Goal: Task Accomplishment & Management: Manage account settings

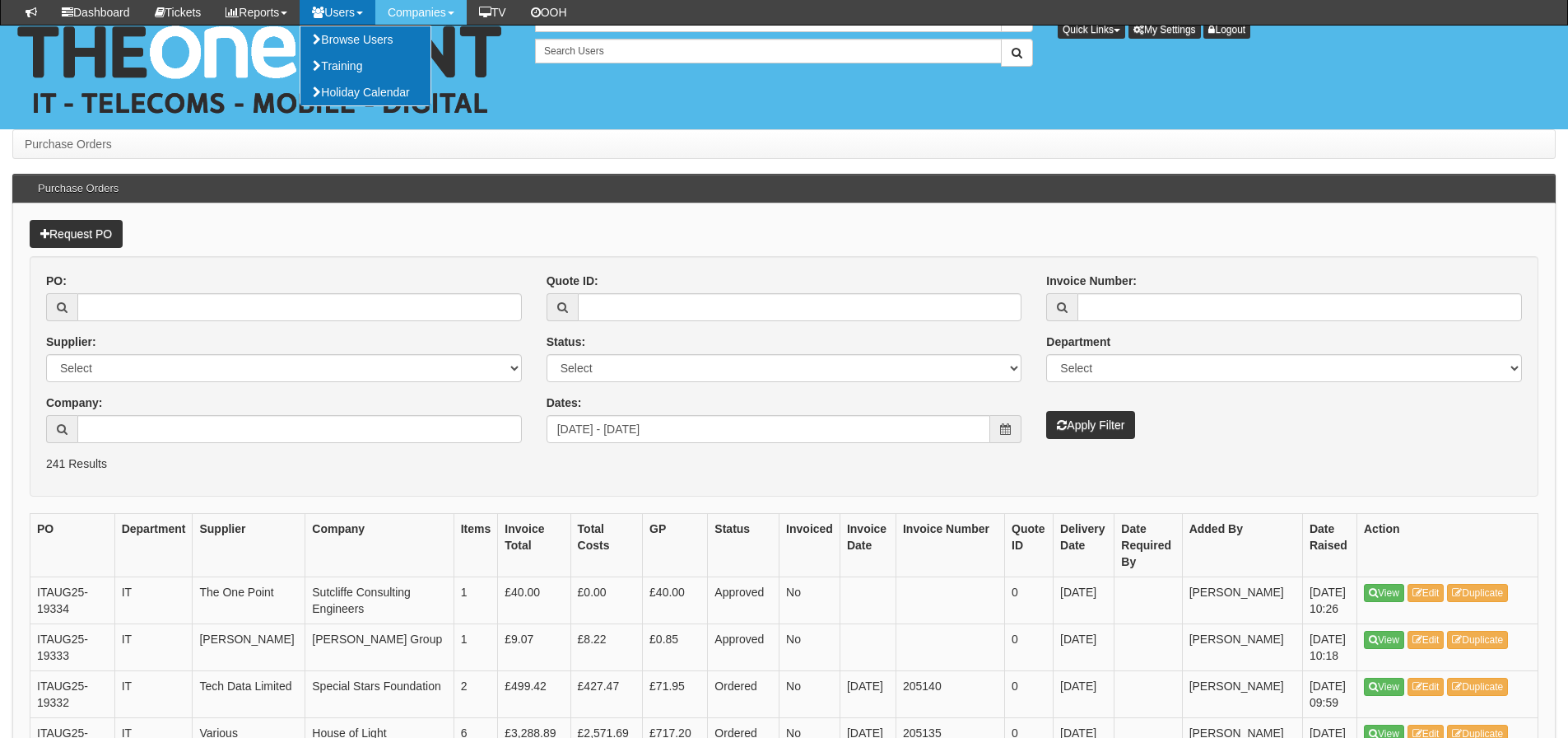
scroll to position [2498, 0]
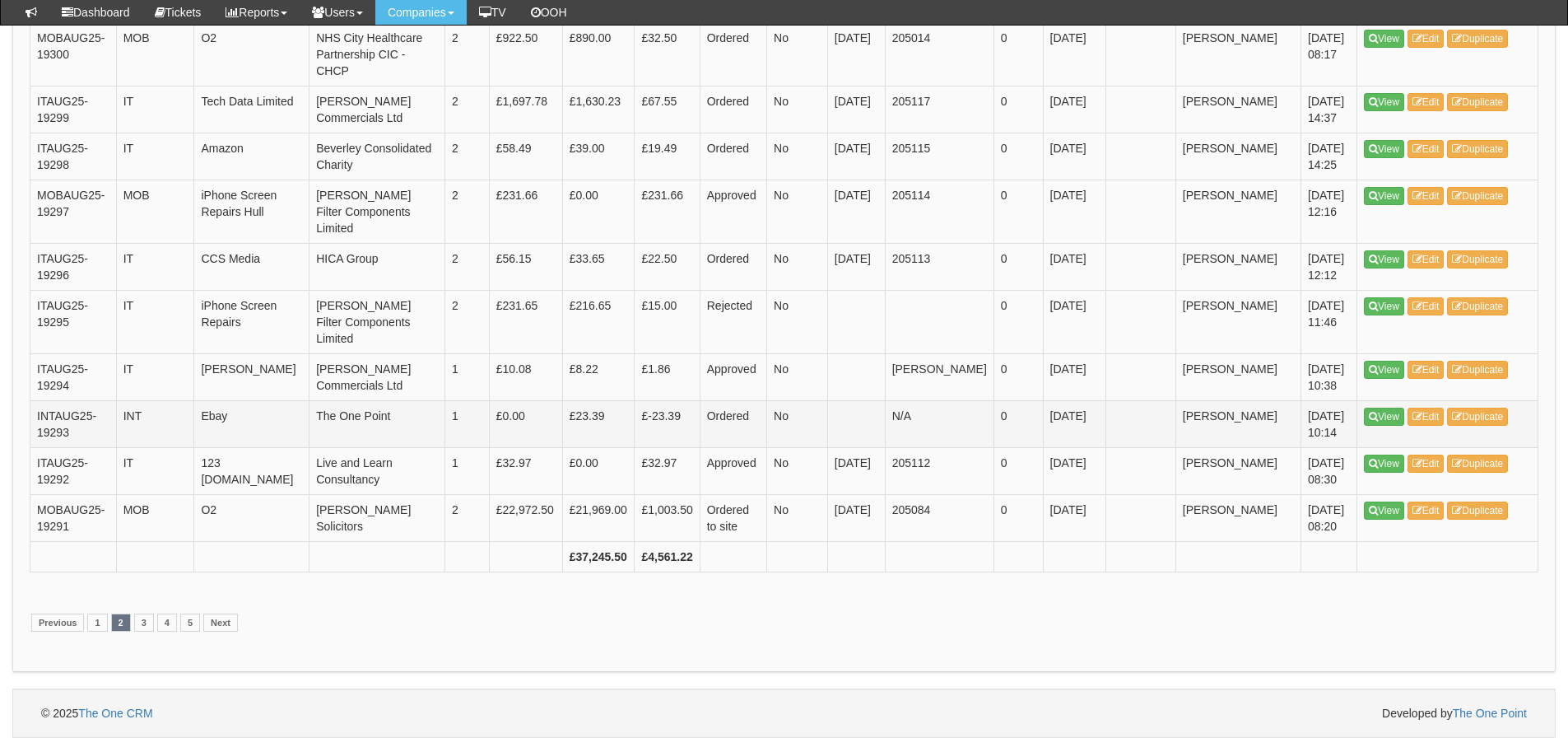
scroll to position [3205, 0]
click at [98, 622] on link "1" at bounding box center [97, 623] width 19 height 19
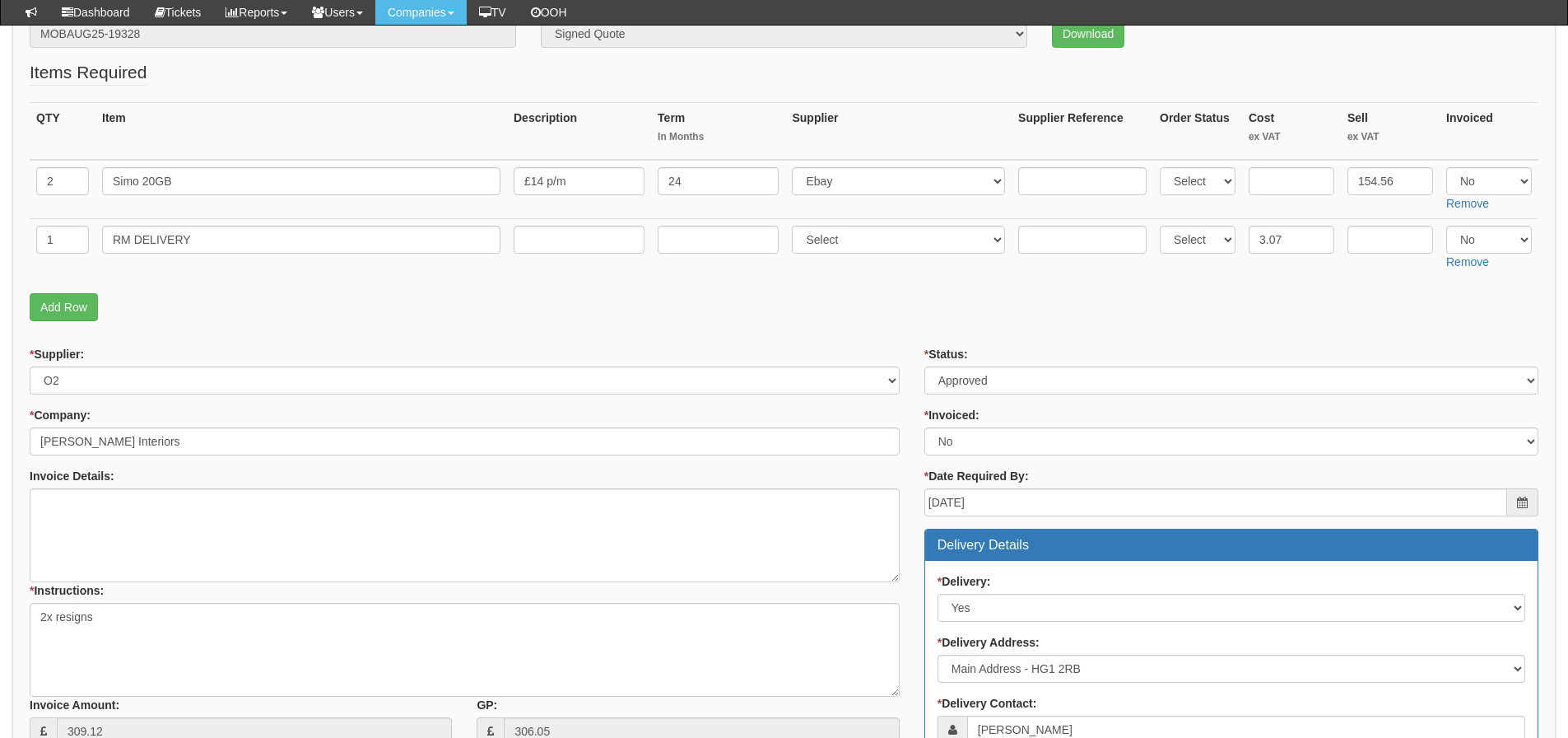
scroll to position [329, 0]
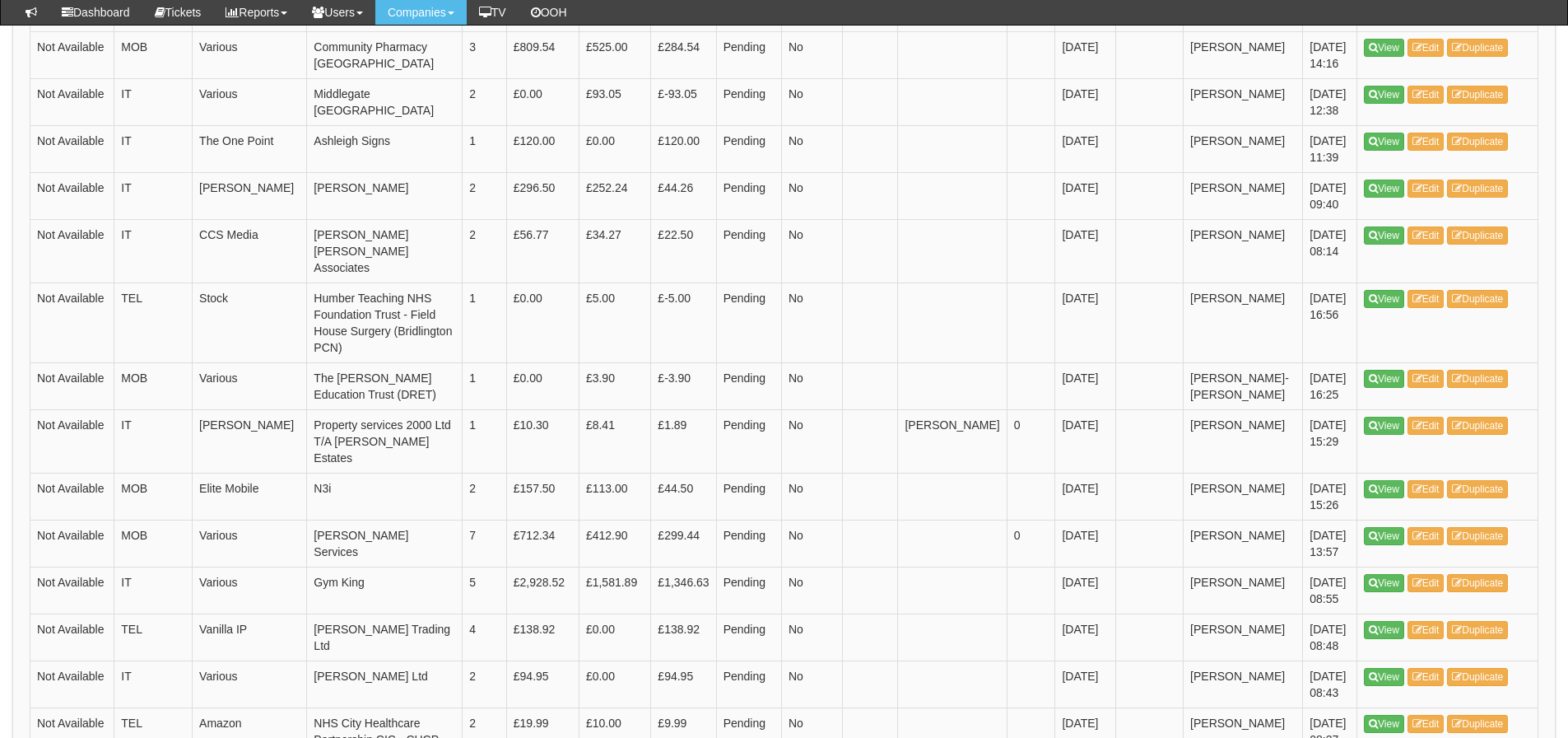
scroll to position [439, 0]
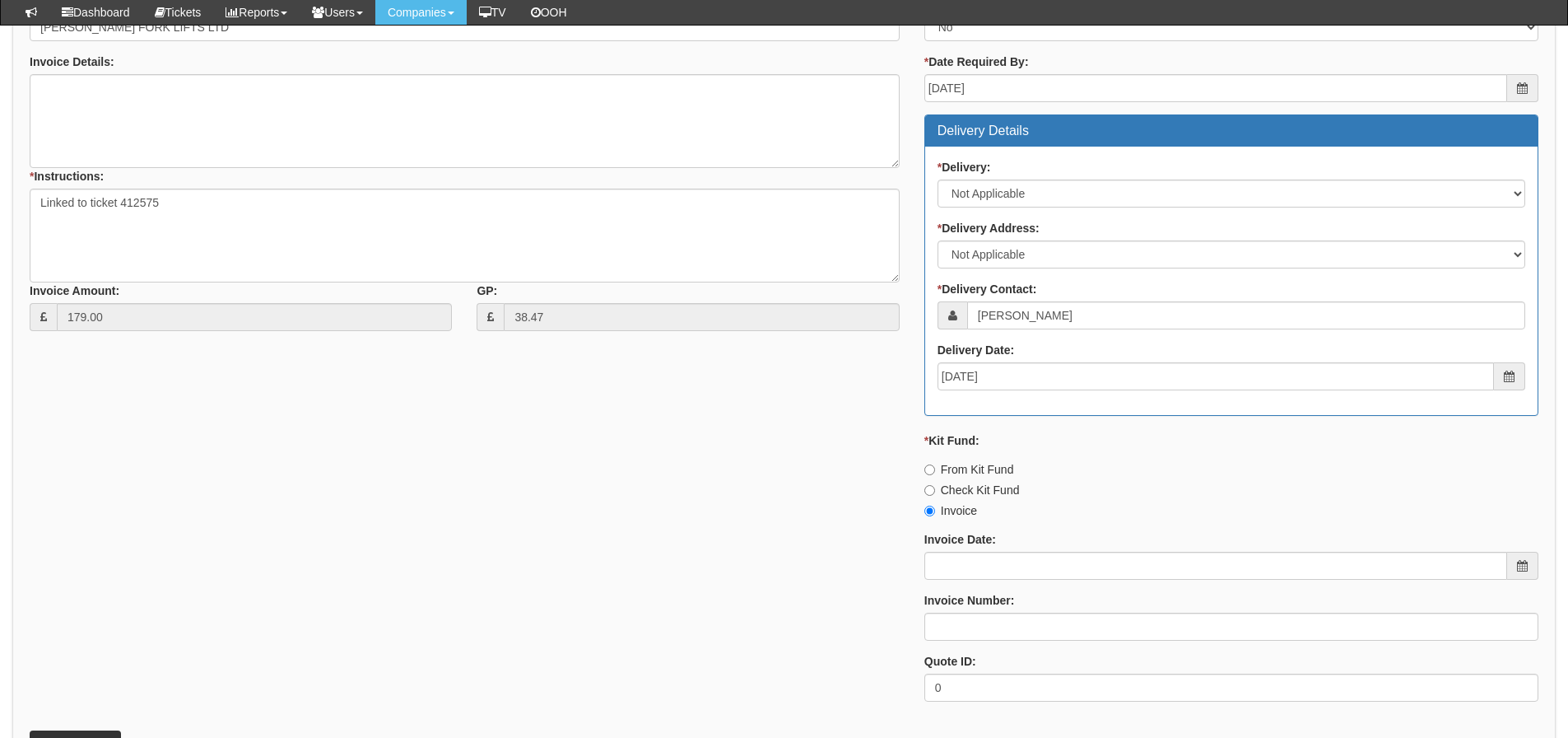
scroll to position [804, 0]
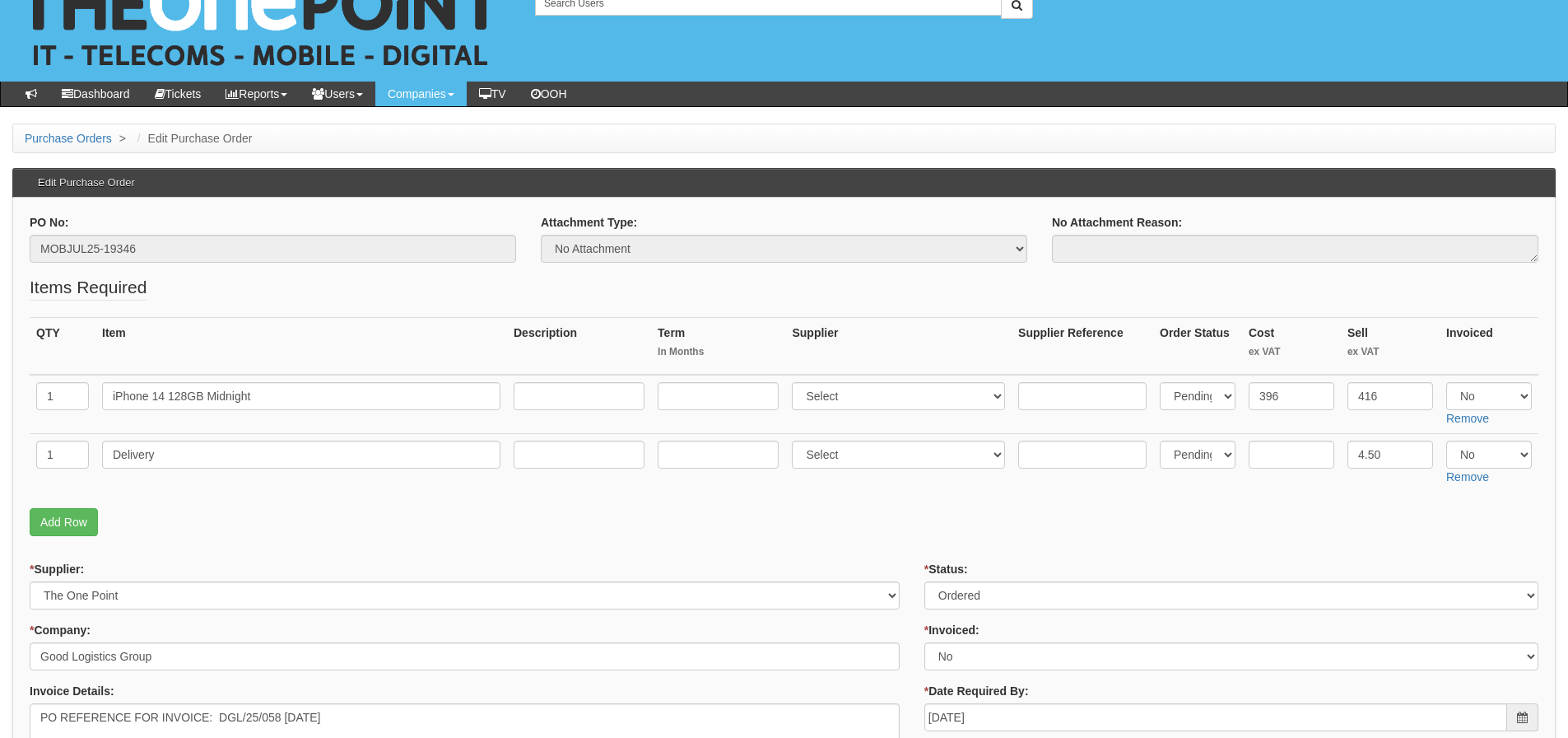
scroll to position [130, 0]
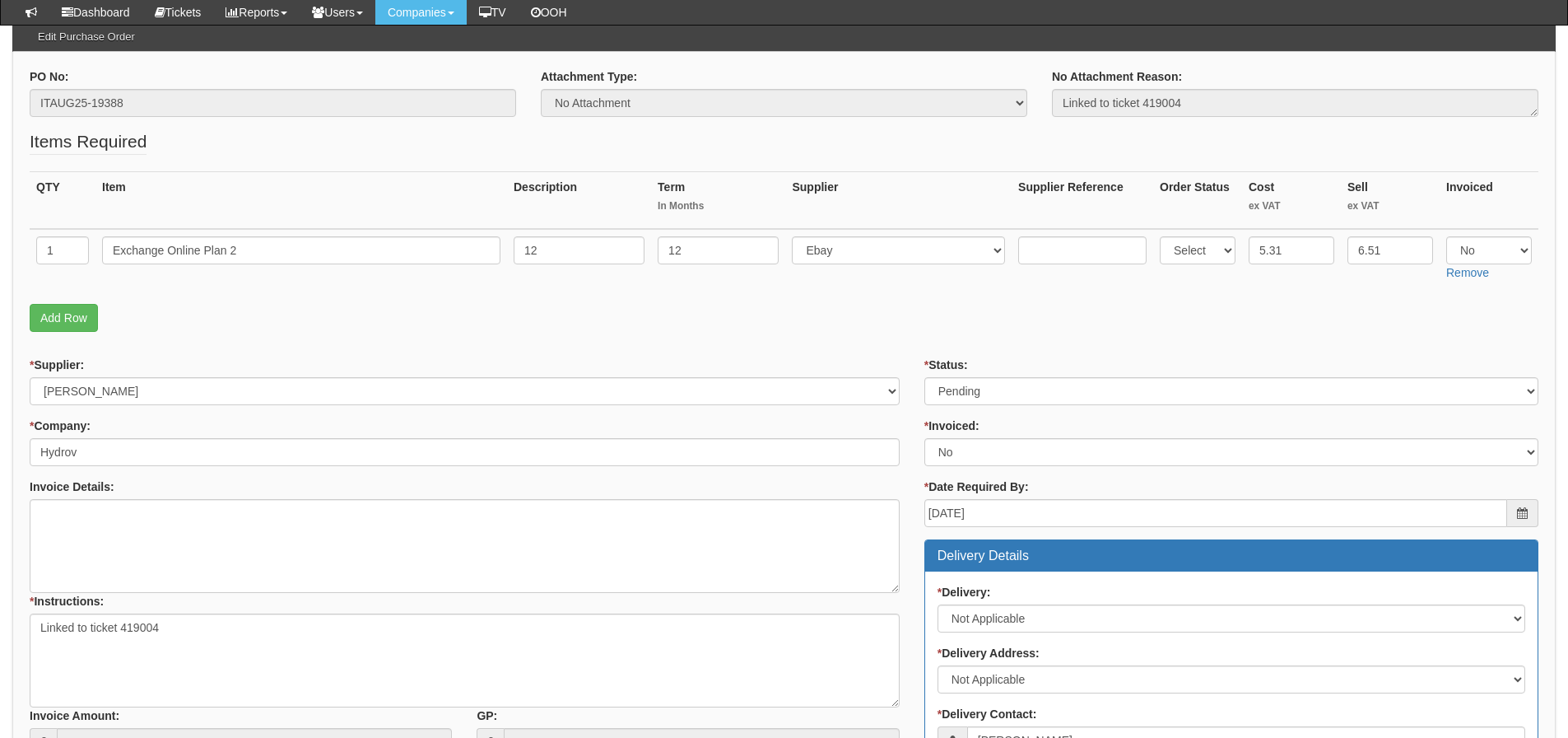
scroll to position [145, 0]
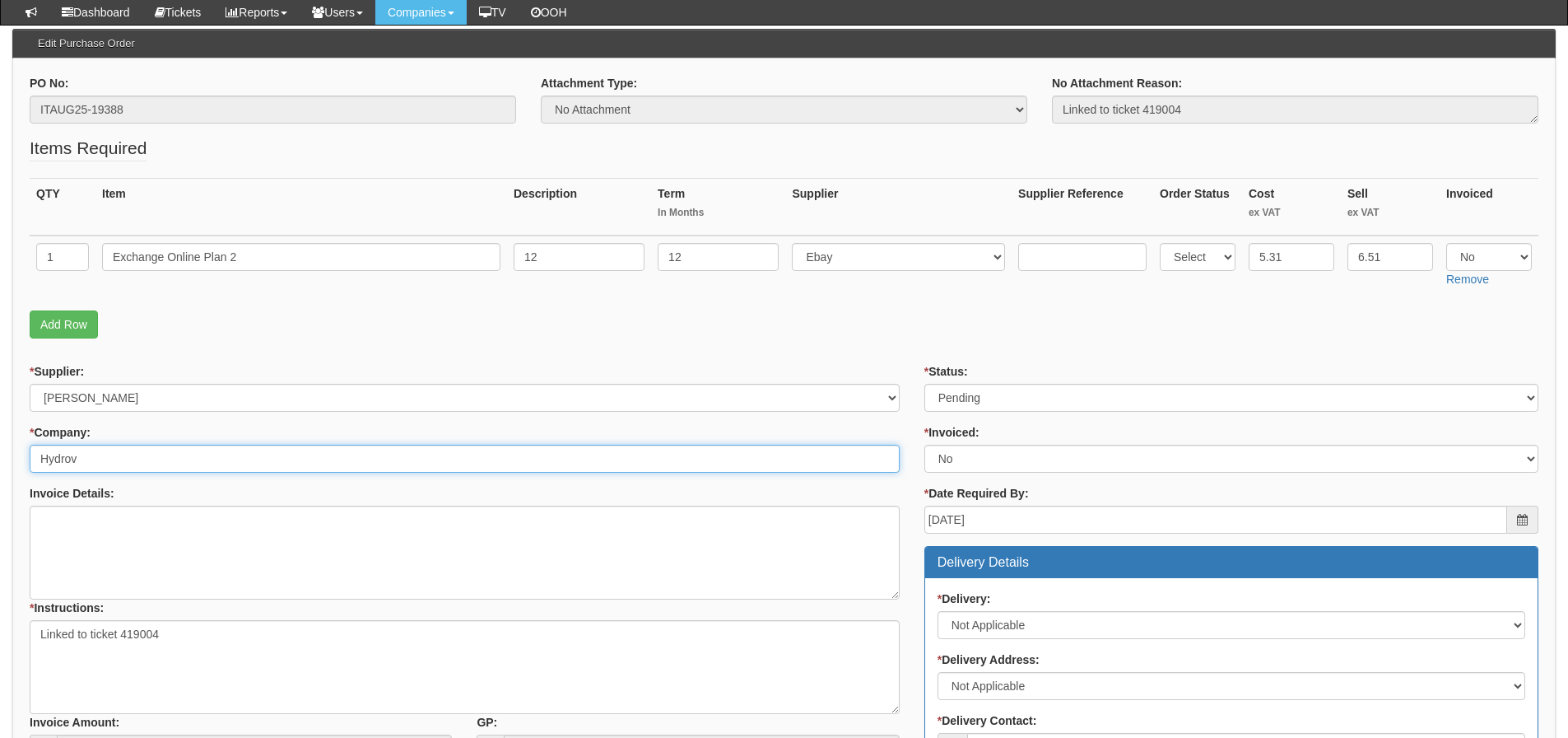
drag, startPoint x: 147, startPoint y: 444, endPoint x: 21, endPoint y: 440, distance: 126.1
click at [21, 440] on div "* Supplier: Select 123 [DOMAIN_NAME] 1Password 3 4Gon [PERSON_NAME] Electric Lt…" at bounding box center [465, 569] width 895 height 411
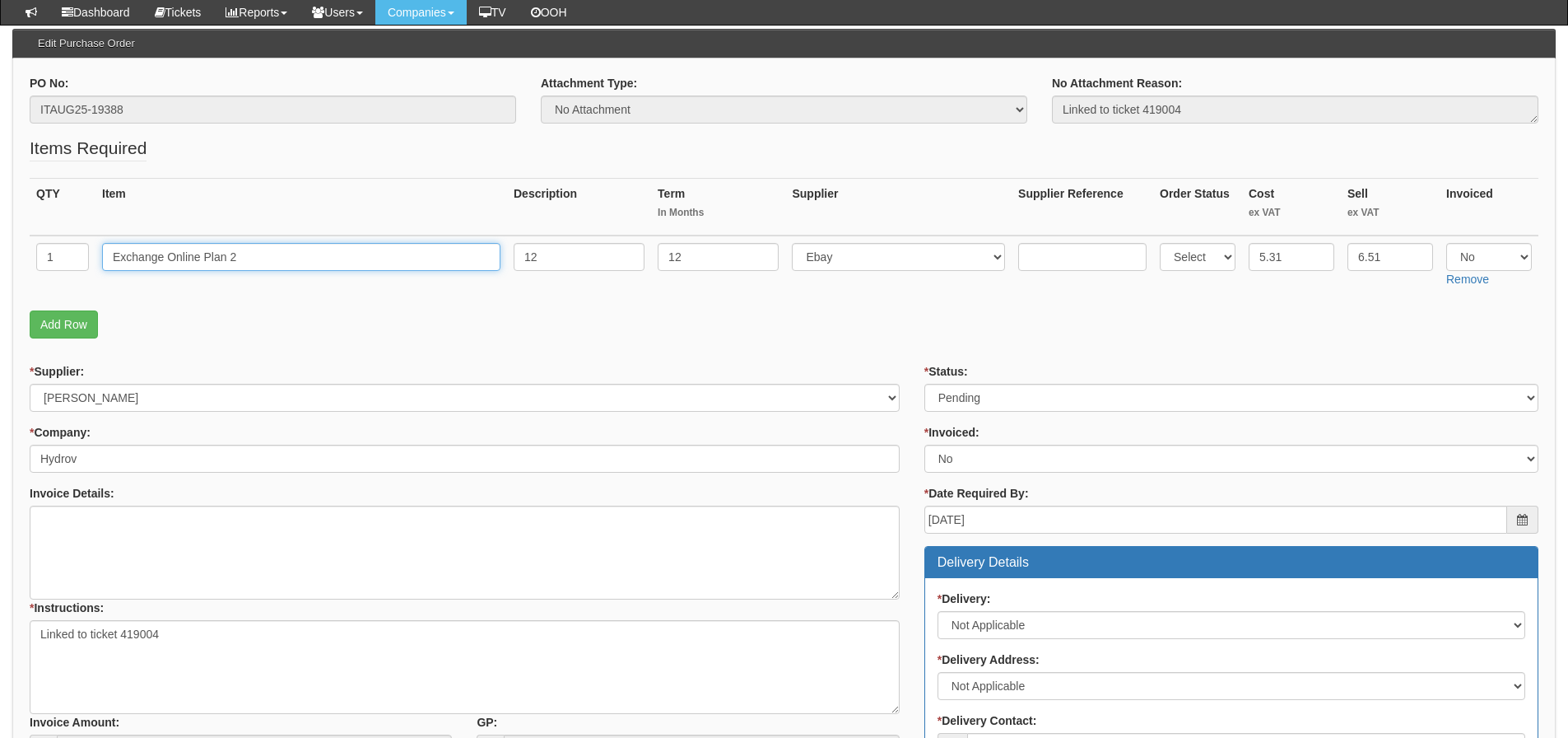
drag, startPoint x: 369, startPoint y: 258, endPoint x: 57, endPoint y: 258, distance: 312.0
click at [57, 258] on tr "1 Exchange Online Plan 2 12 12 Select 123 REG.co.uk 1Password 3 4Gon AA Jones E…" at bounding box center [784, 264] width 1509 height 58
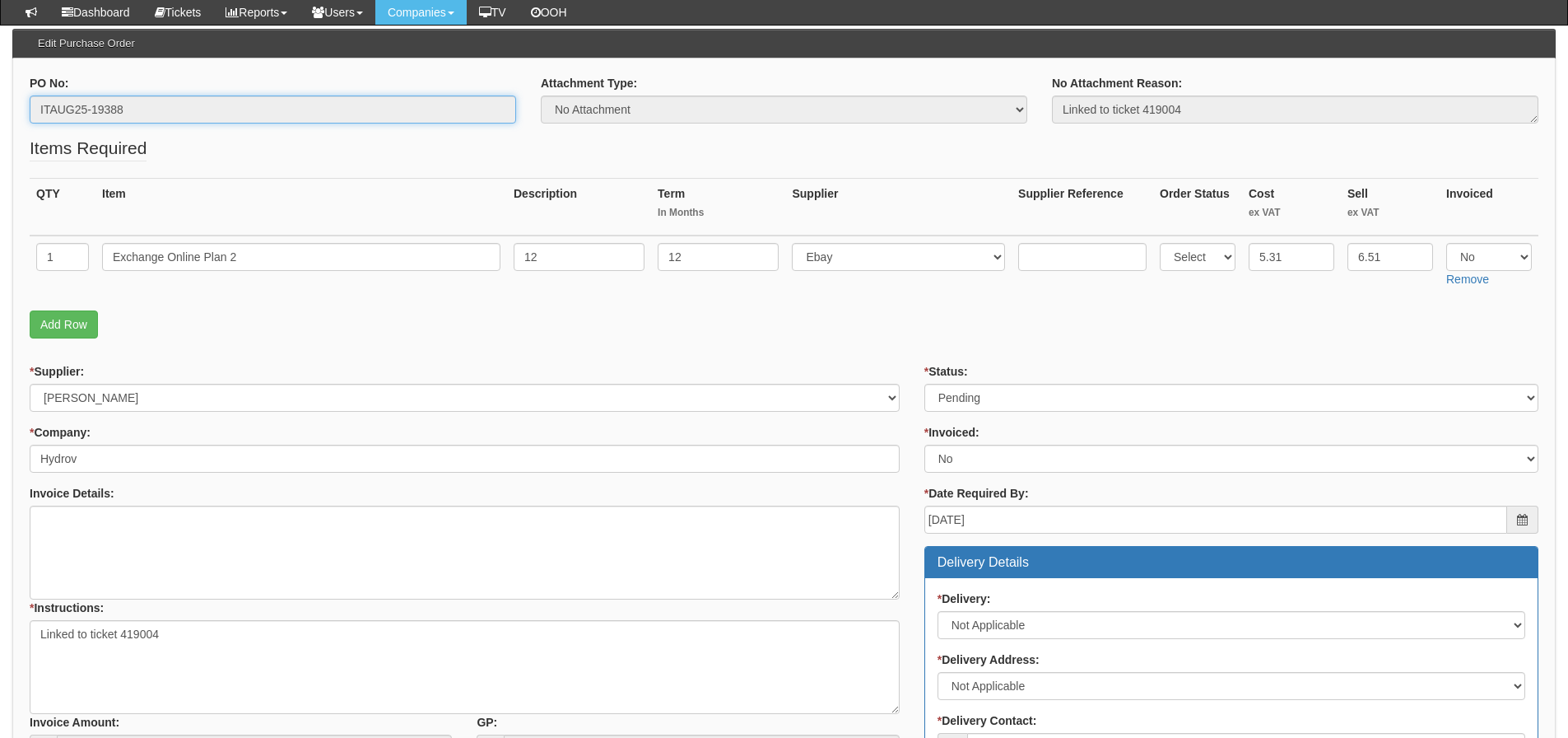
drag, startPoint x: 140, startPoint y: 108, endPoint x: 27, endPoint y: 111, distance: 113.0
click at [27, 111] on div "PO No: ITAUG25-19388" at bounding box center [273, 105] width 511 height 61
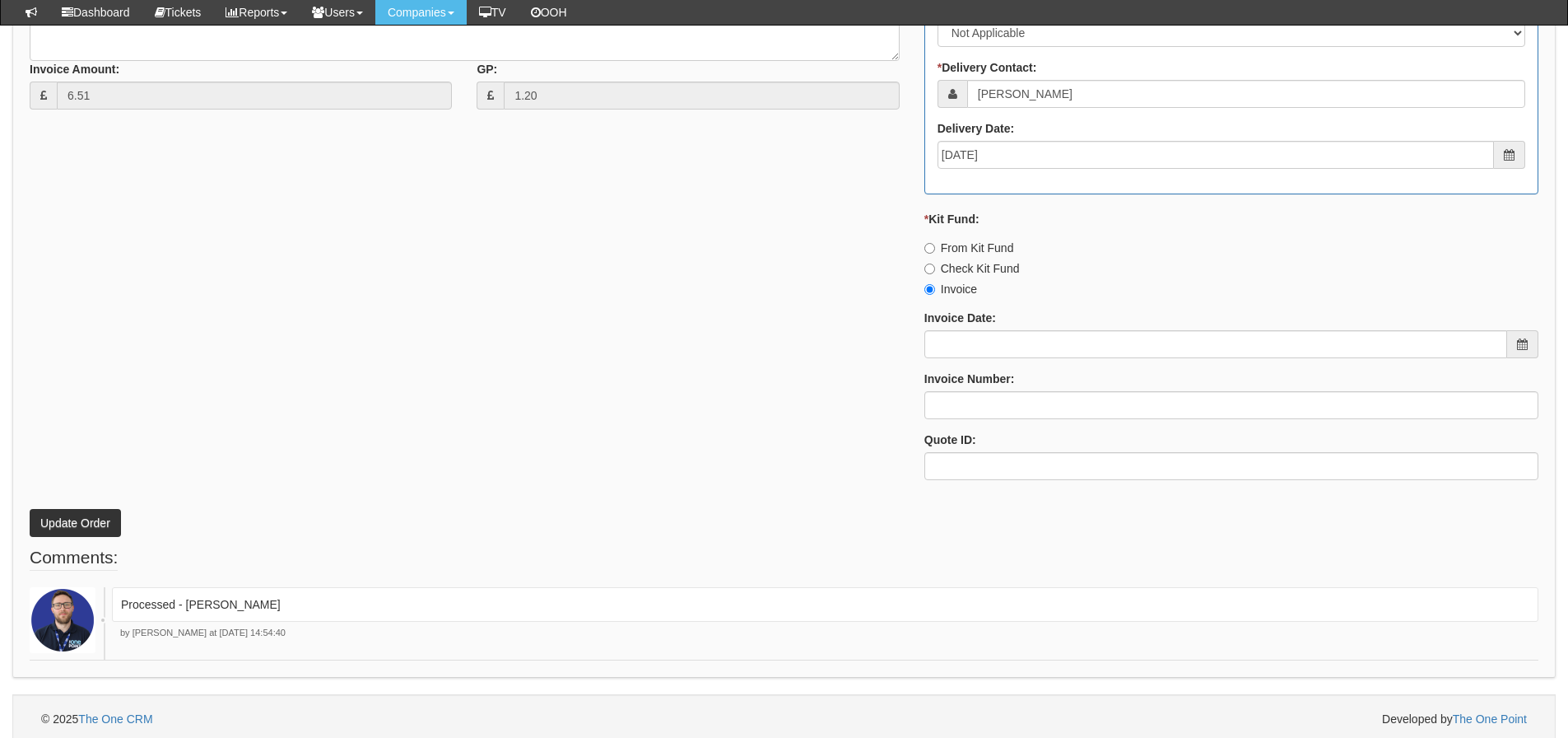
scroll to position [804, 0]
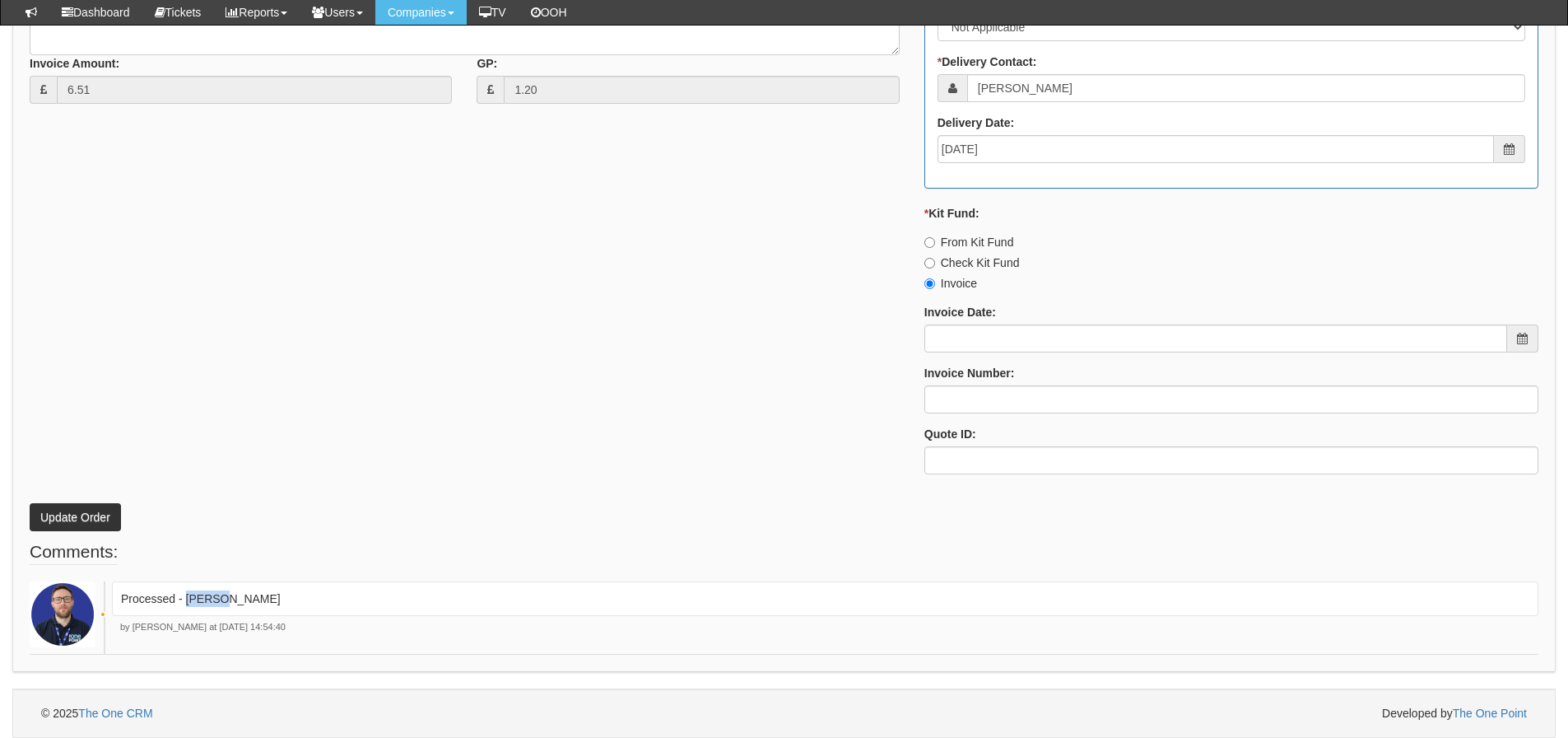
drag, startPoint x: 265, startPoint y: 601, endPoint x: 184, endPoint y: 607, distance: 81.2
click at [184, 607] on p "Processed - [PERSON_NAME]" at bounding box center [825, 599] width 1408 height 17
copy p "[PERSON_NAME]"
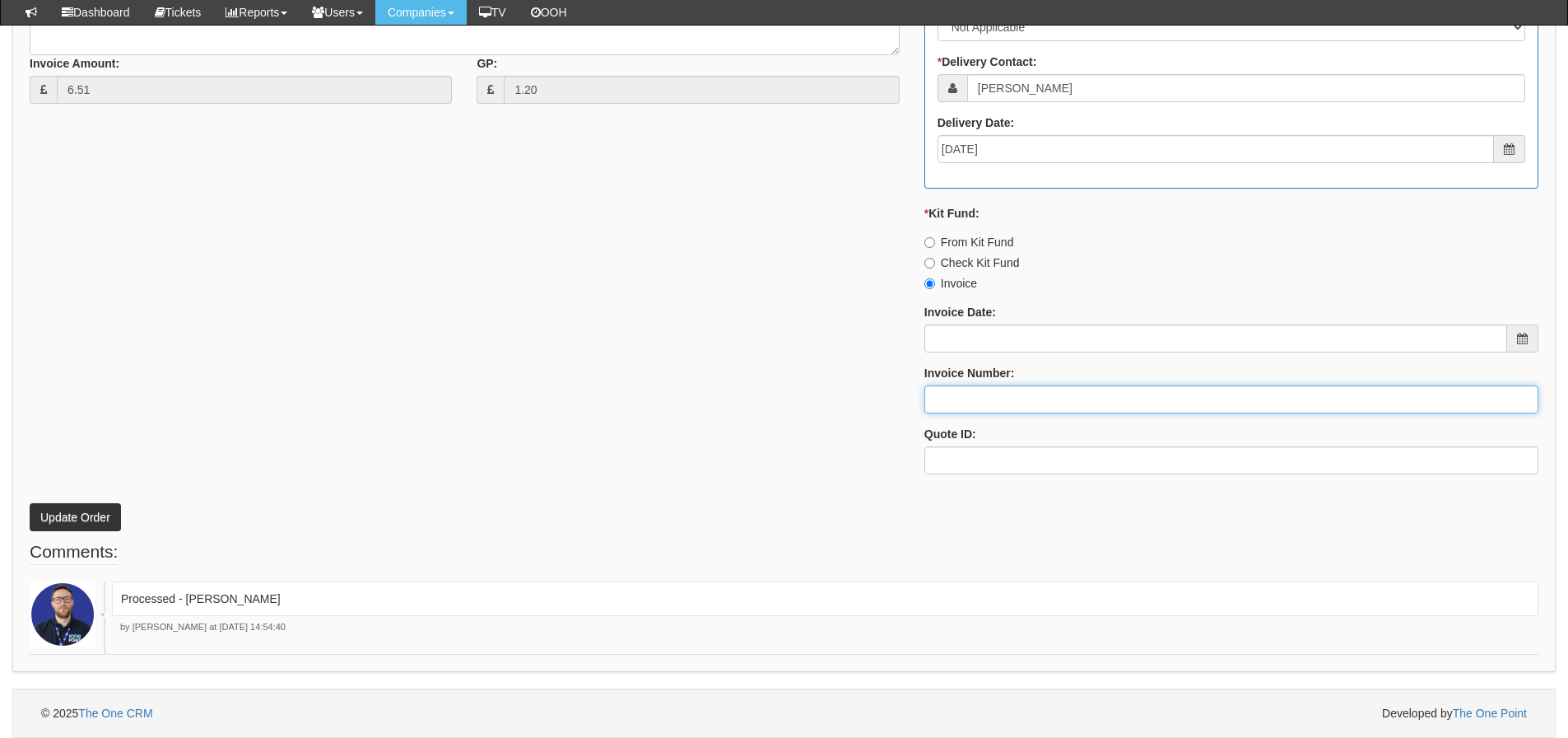
click at [1033, 388] on input "Invoice Number:" at bounding box center [1232, 399] width 614 height 28
paste input "[PERSON_NAME]"
type input "[PERSON_NAME]"
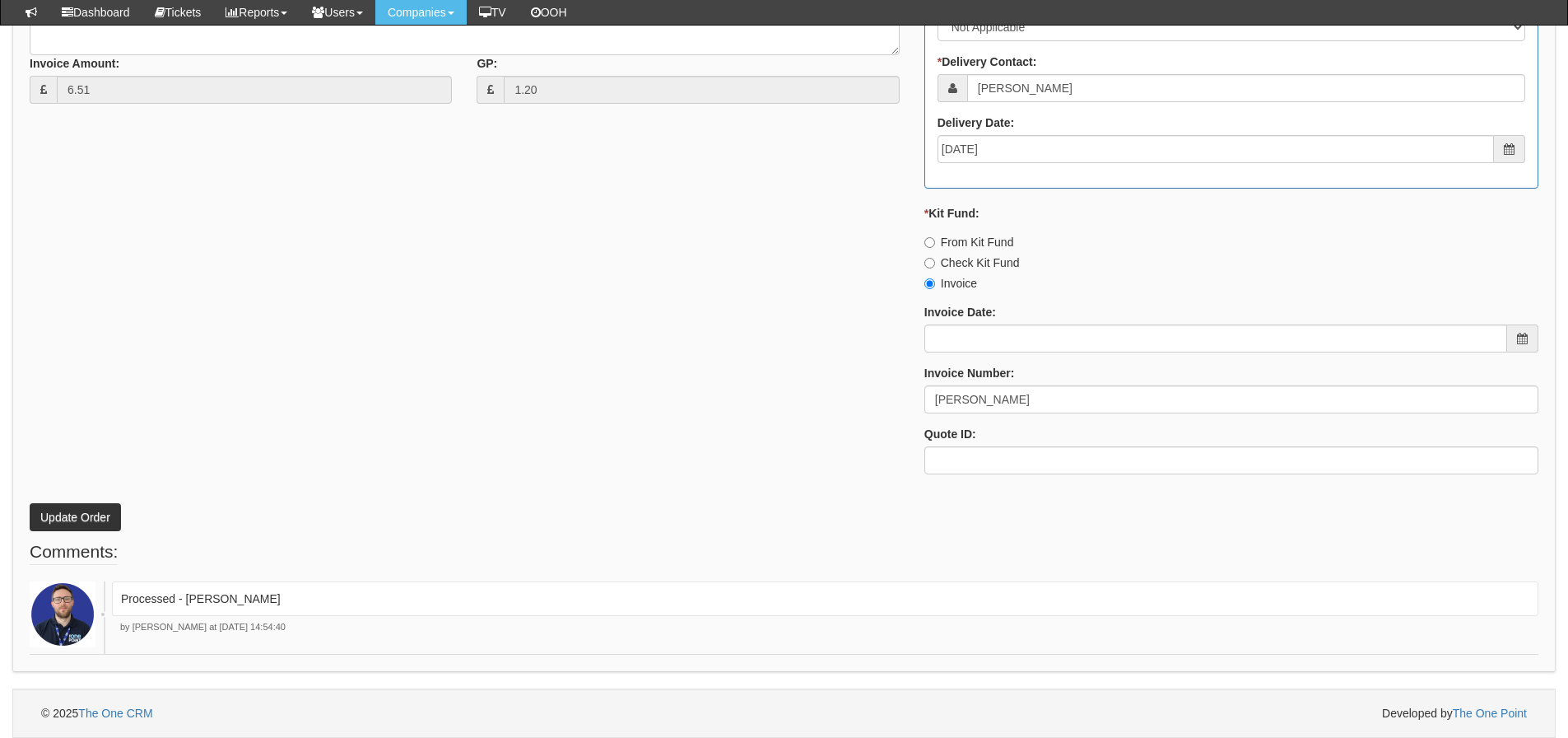
click at [705, 389] on div "* Supplier: Select 123 REG.co.uk 1Password 3 4Gon AA Jones Electric Ltd Abzorb …" at bounding box center [784, 96] width 1534 height 783
click at [97, 517] on button "Update Order" at bounding box center [75, 517] width 92 height 28
